Goal: Information Seeking & Learning: Learn about a topic

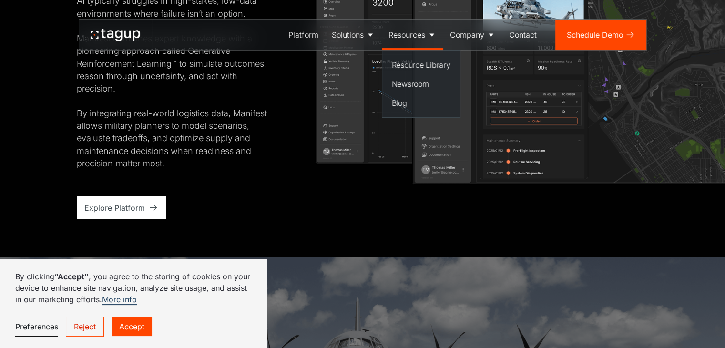
scroll to position [1859, 0]
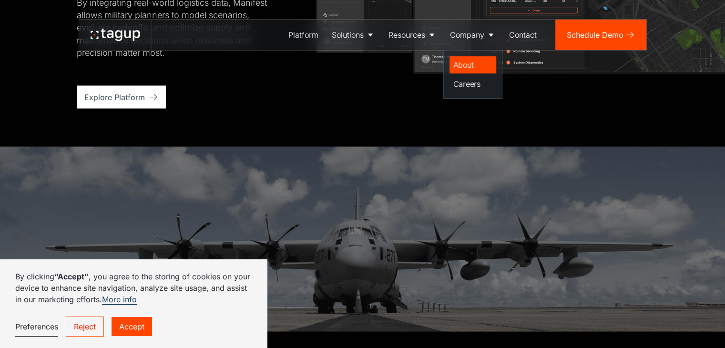
click at [464, 63] on div "About" at bounding box center [472, 64] width 39 height 11
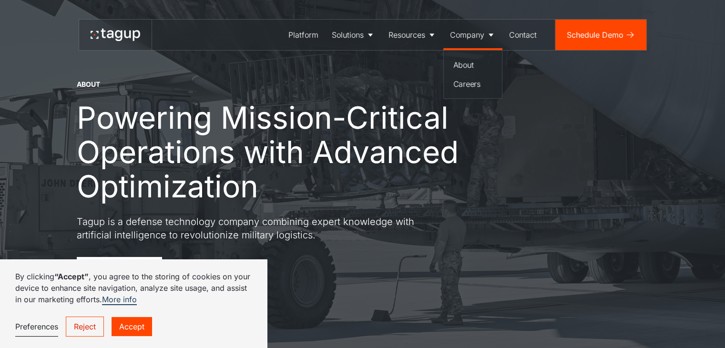
click at [481, 32] on div "Company" at bounding box center [467, 34] width 34 height 11
click at [467, 63] on div "About" at bounding box center [472, 64] width 39 height 11
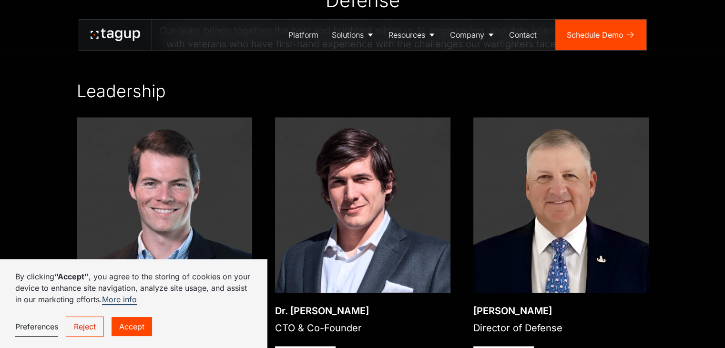
scroll to position [1335, 0]
